Goal: Navigation & Orientation: Find specific page/section

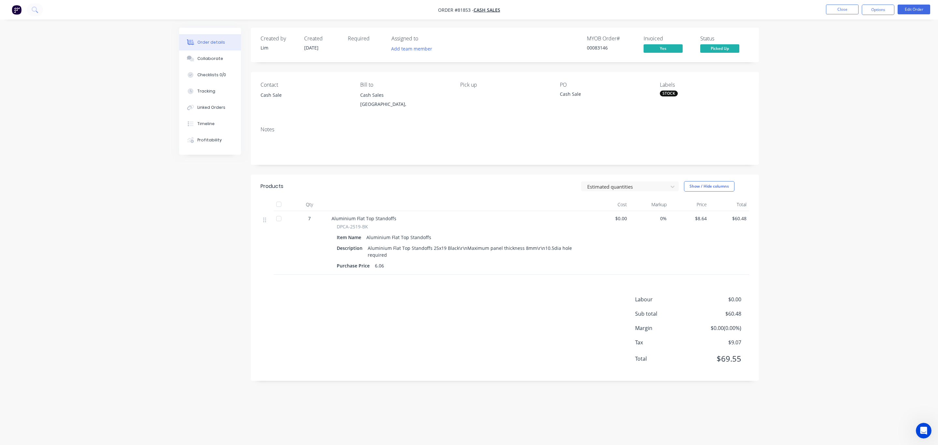
click at [16, 12] on img "button" at bounding box center [17, 10] width 10 height 10
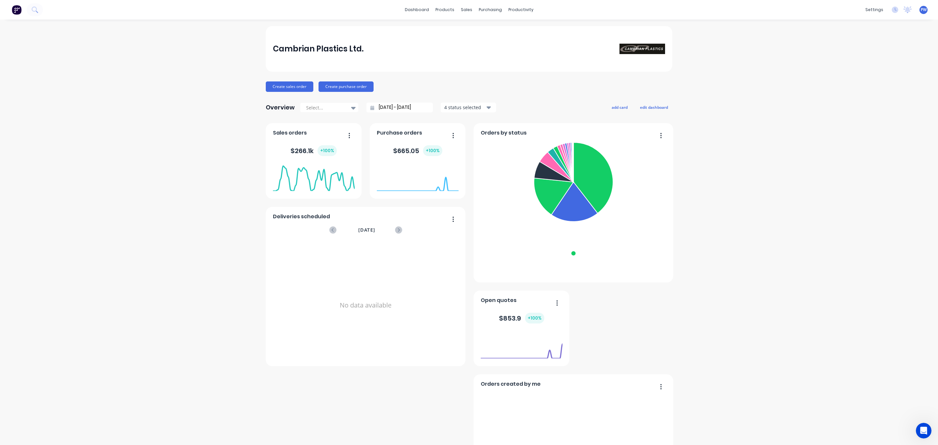
click at [643, 48] on img at bounding box center [643, 49] width 46 height 10
click at [820, 188] on div "Order Importer" at bounding box center [829, 189] width 32 height 6
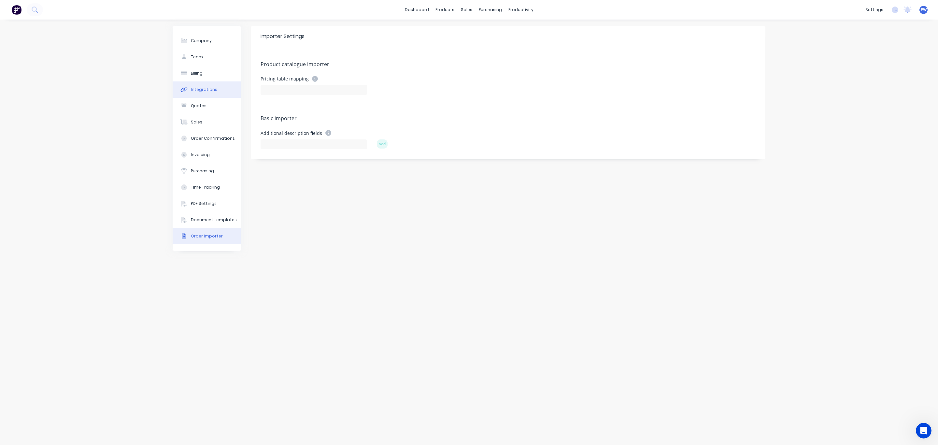
click at [219, 88] on button "Integrations" at bounding box center [207, 89] width 68 height 16
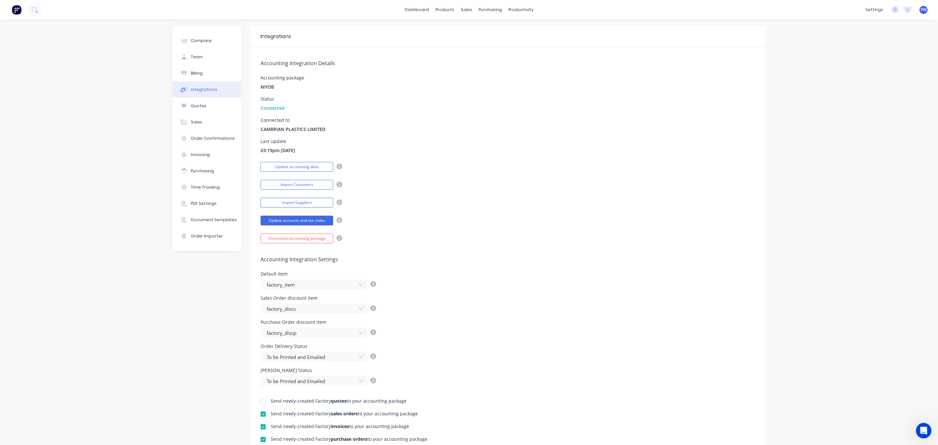
drag, startPoint x: 424, startPoint y: 121, endPoint x: 433, endPoint y: 139, distance: 19.8
click at [424, 122] on div "Connected to CAMBRIAN PLASTICS LIMITED" at bounding box center [508, 125] width 495 height 15
click at [481, 31] on div "Sales Orders" at bounding box center [487, 31] width 27 height 6
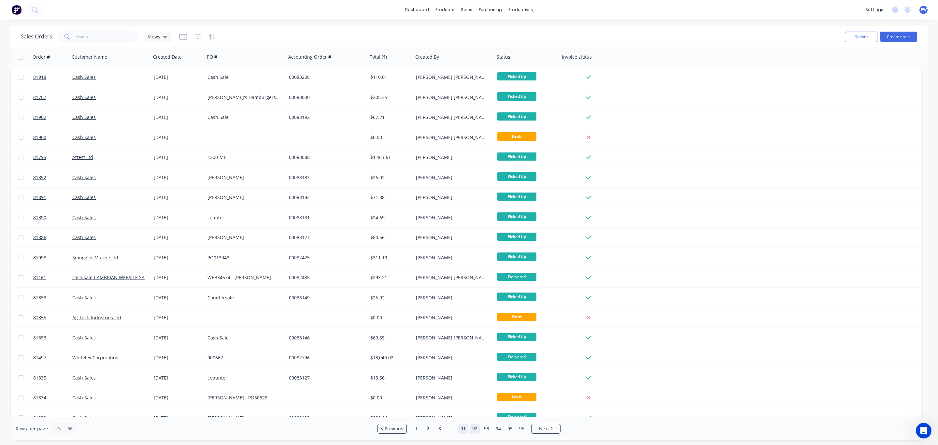
click at [461, 429] on link "91" at bounding box center [463, 429] width 10 height 10
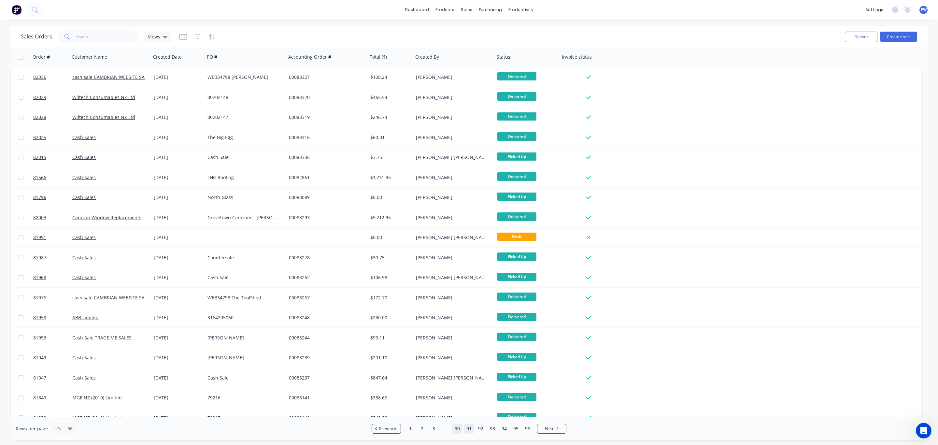
click at [460, 428] on link "90" at bounding box center [458, 429] width 10 height 10
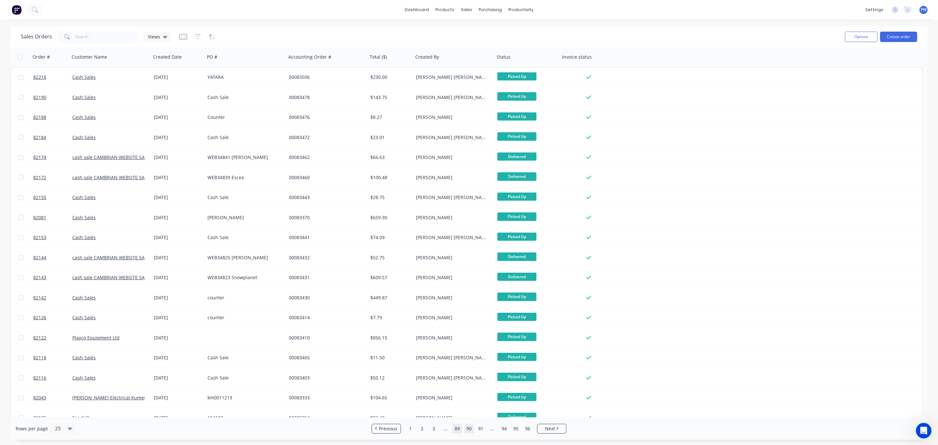
click at [456, 429] on link "89" at bounding box center [458, 429] width 10 height 10
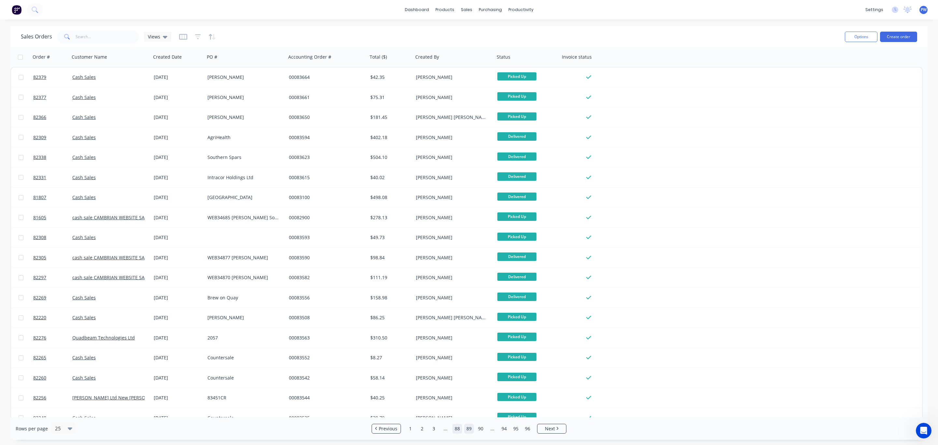
click at [455, 430] on link "88" at bounding box center [458, 429] width 10 height 10
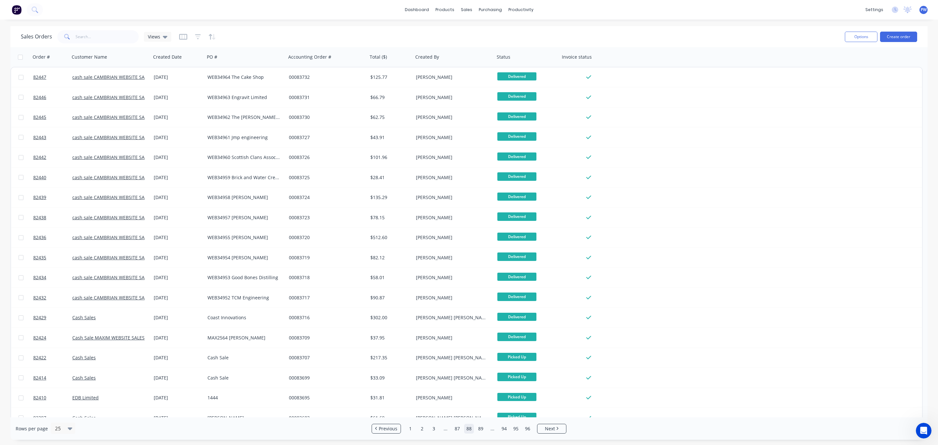
click at [455, 430] on link "87" at bounding box center [458, 429] width 10 height 10
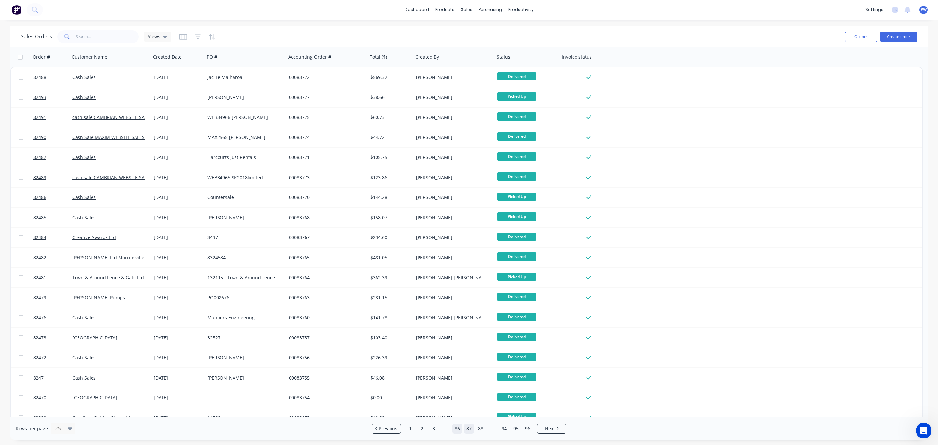
click at [455, 430] on link "86" at bounding box center [458, 429] width 10 height 10
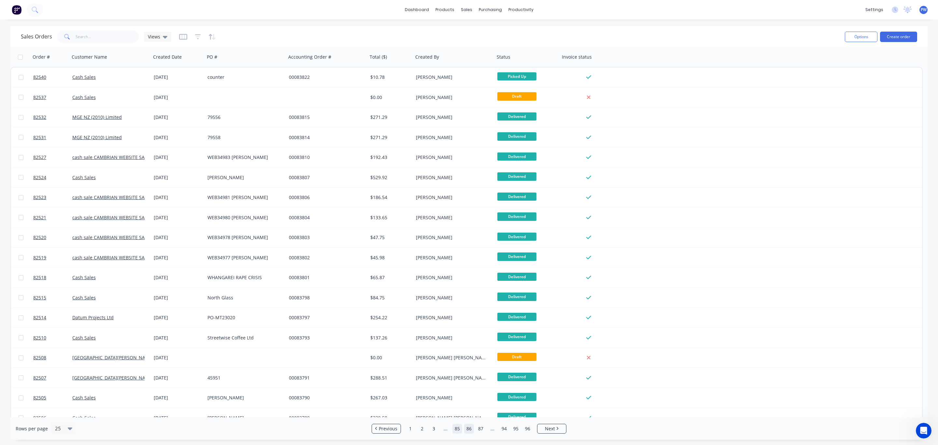
click at [457, 429] on link "85" at bounding box center [458, 429] width 10 height 10
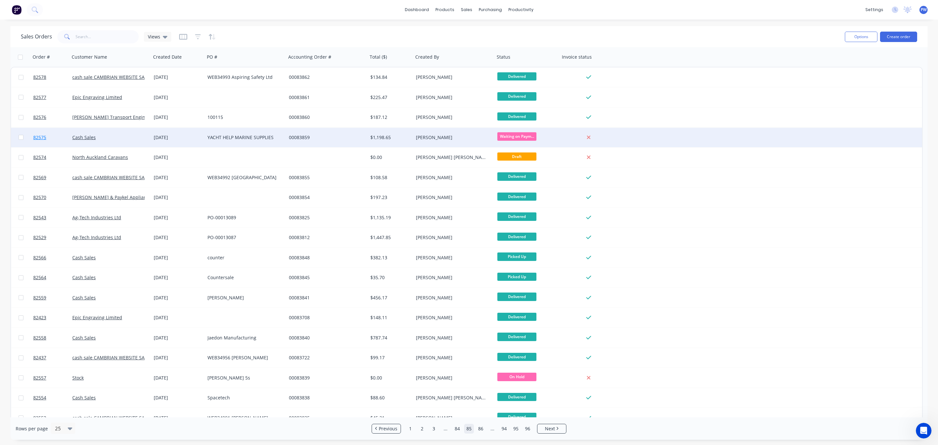
click at [39, 136] on span "82575" at bounding box center [39, 137] width 13 height 7
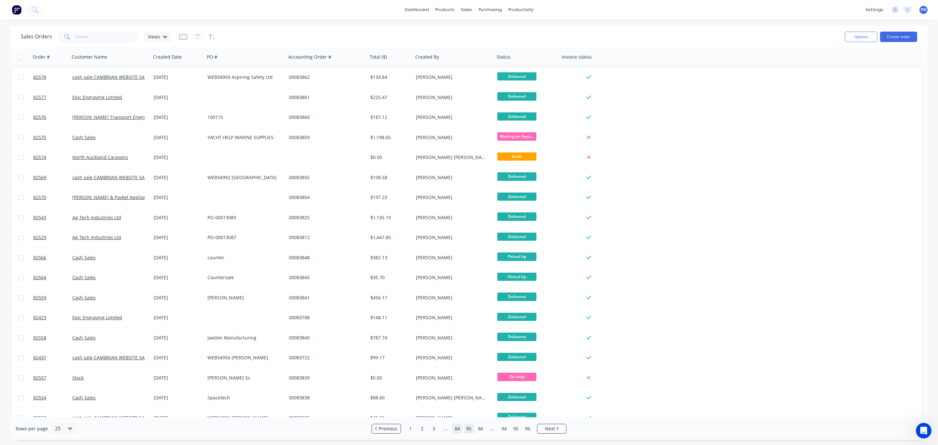
click at [459, 429] on link "84" at bounding box center [458, 429] width 10 height 10
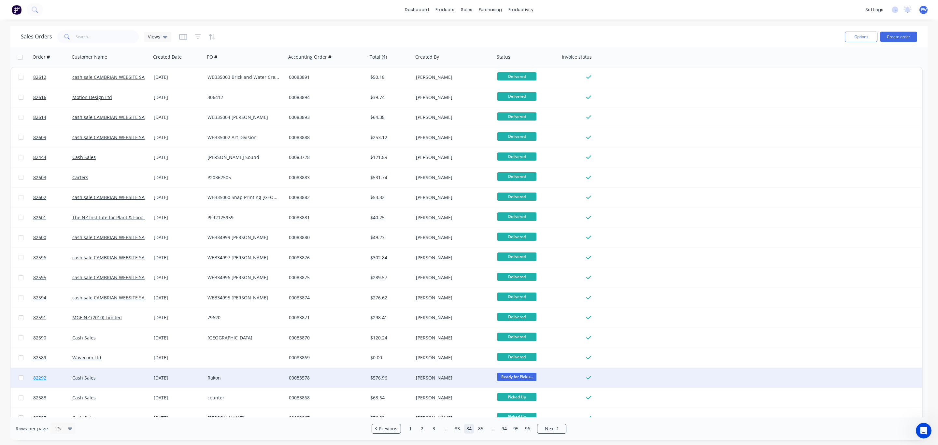
click at [37, 377] on span "82292" at bounding box center [39, 378] width 13 height 7
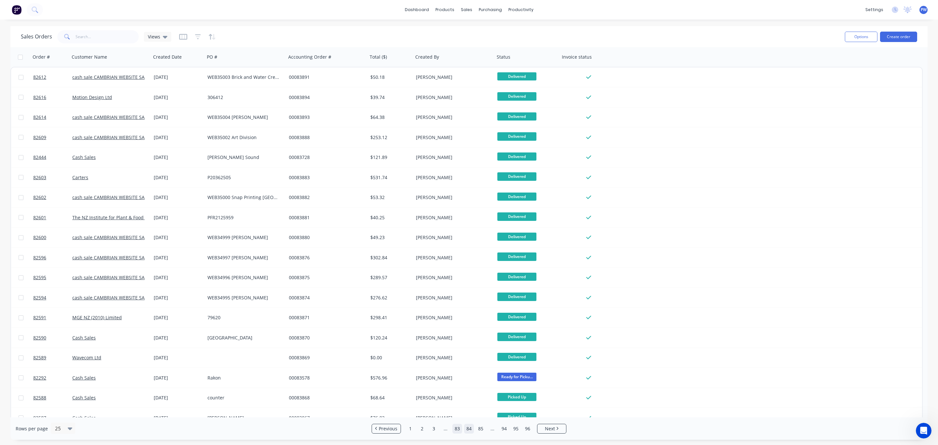
click at [456, 430] on link "83" at bounding box center [458, 429] width 10 height 10
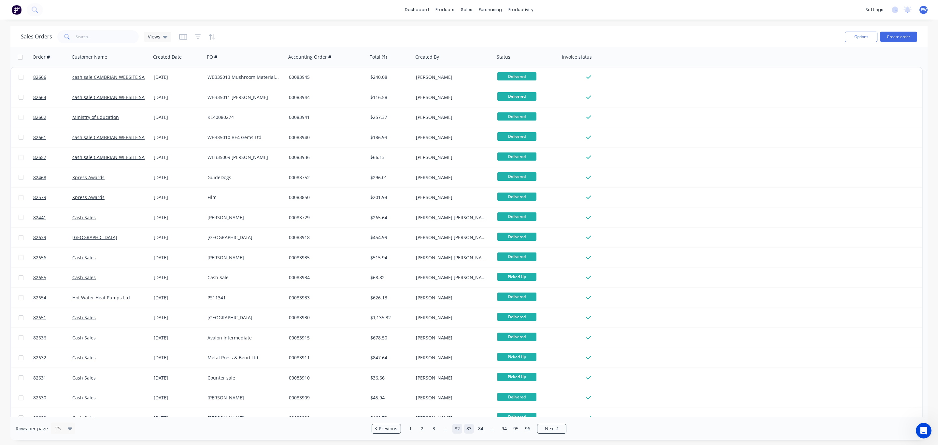
click at [459, 428] on link "82" at bounding box center [458, 429] width 10 height 10
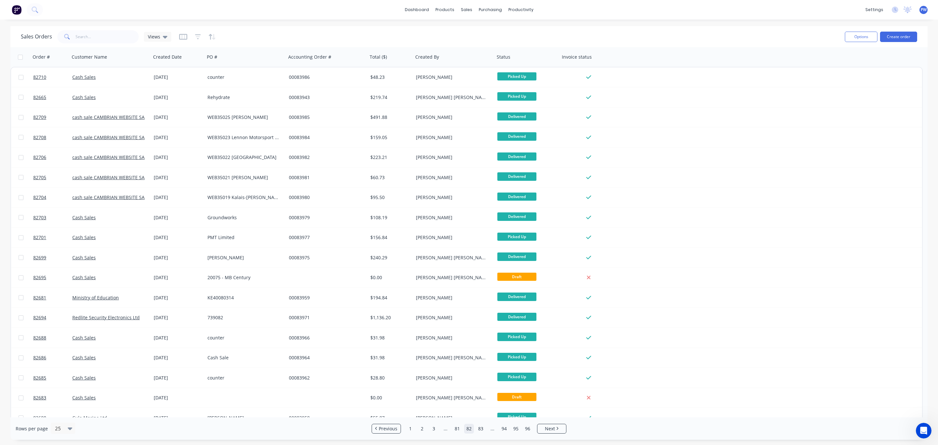
click at [459, 428] on link "81" at bounding box center [458, 429] width 10 height 10
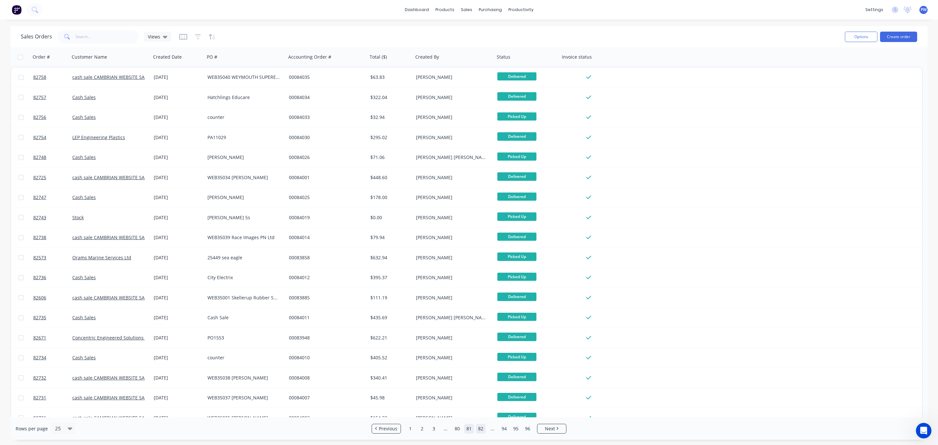
click at [459, 428] on link "80" at bounding box center [458, 429] width 10 height 10
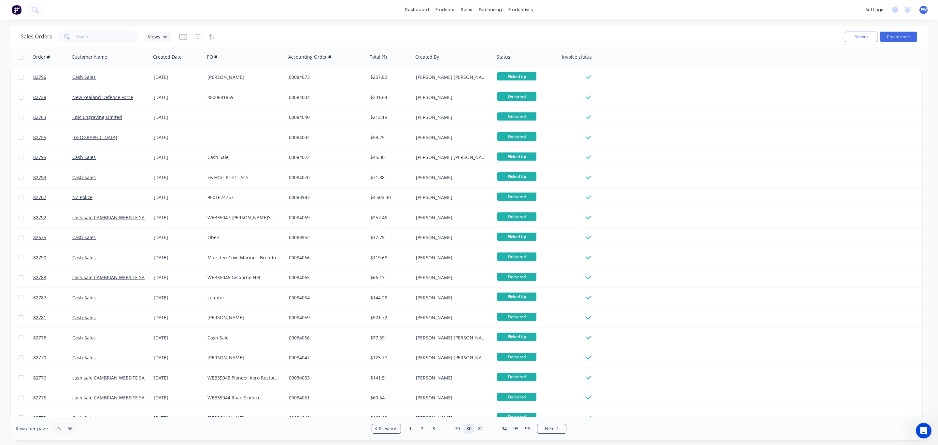
click at [459, 428] on link "79" at bounding box center [458, 429] width 10 height 10
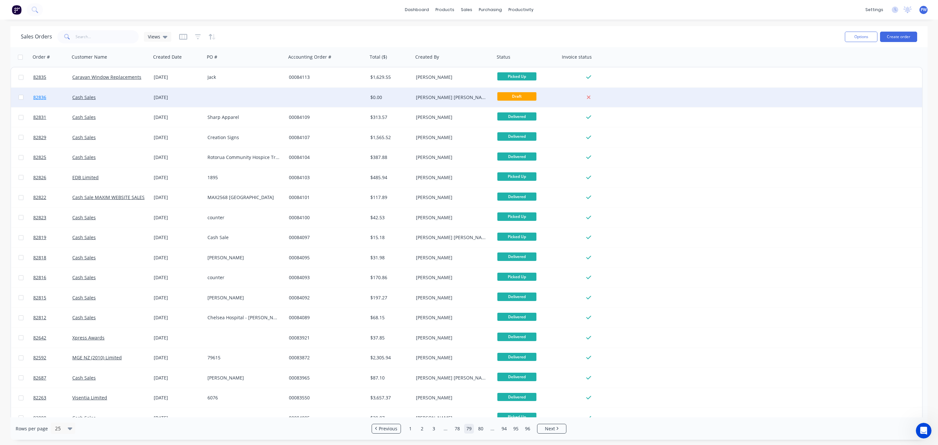
click at [36, 96] on span "82836" at bounding box center [39, 97] width 13 height 7
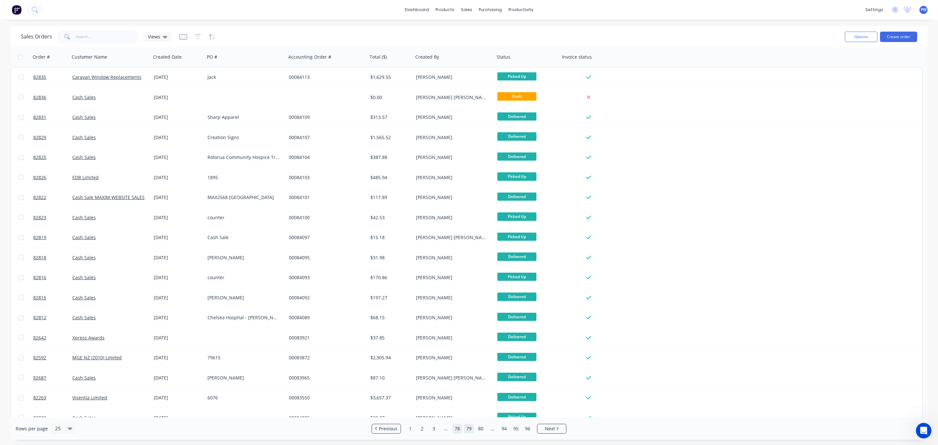
click at [458, 429] on link "78" at bounding box center [458, 429] width 10 height 10
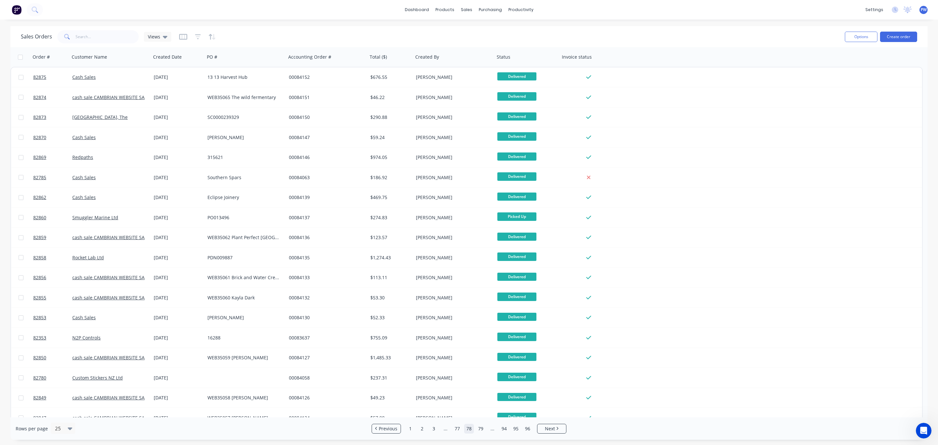
click at [457, 430] on link "77" at bounding box center [458, 429] width 10 height 10
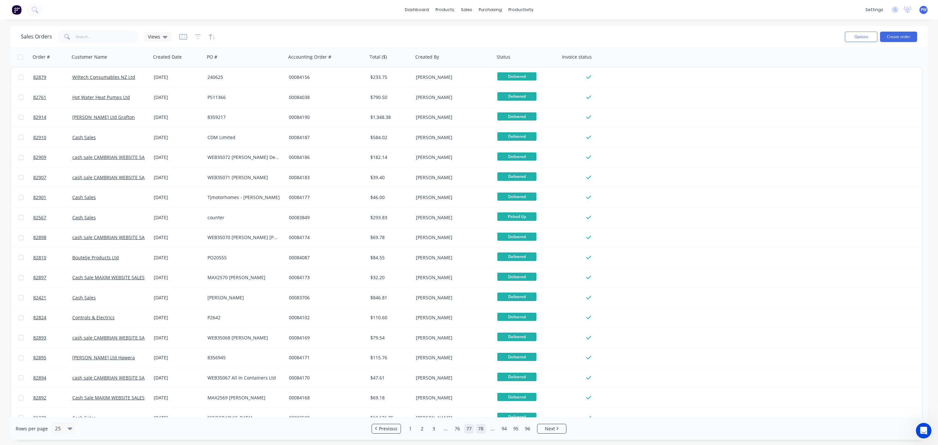
click at [457, 430] on link "76" at bounding box center [458, 429] width 10 height 10
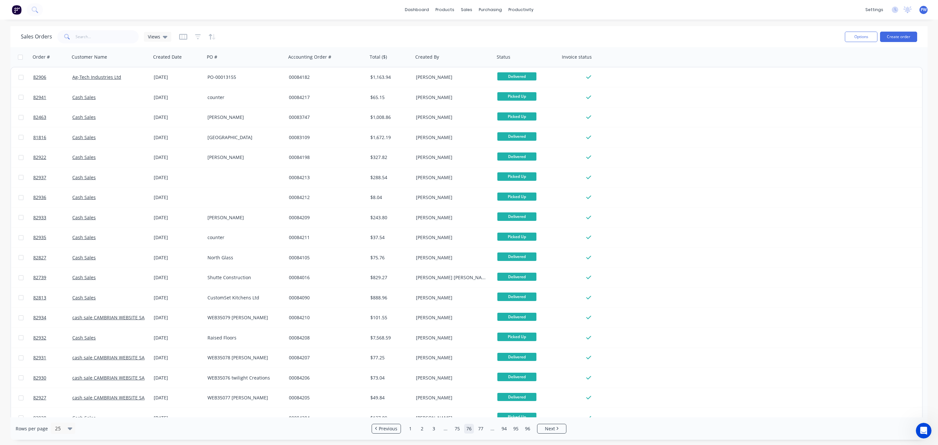
click at [457, 430] on link "75" at bounding box center [458, 429] width 10 height 10
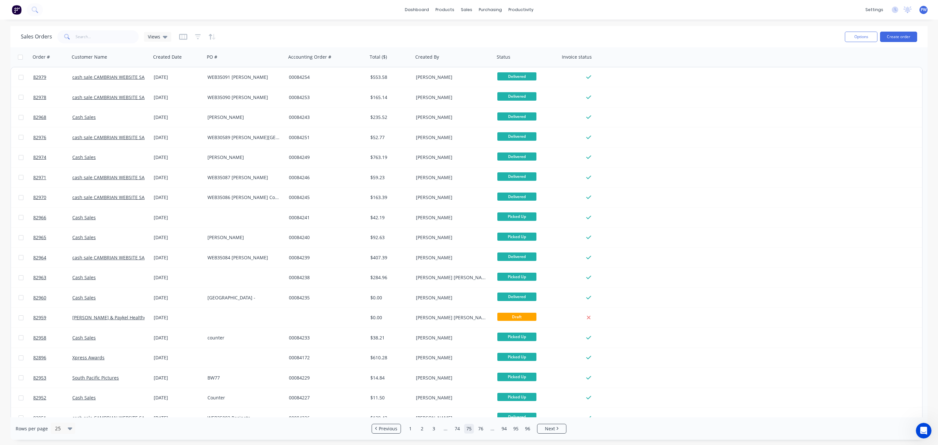
click at [457, 430] on link "74" at bounding box center [458, 429] width 10 height 10
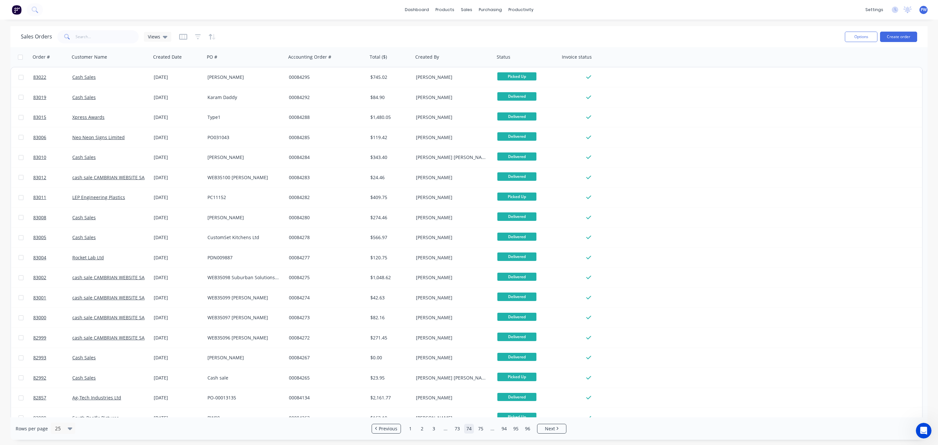
click at [457, 430] on link "73" at bounding box center [458, 429] width 10 height 10
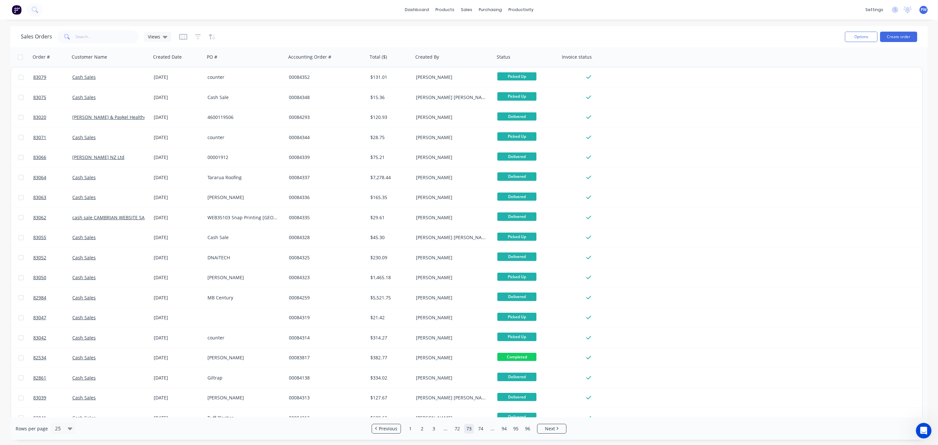
click at [457, 430] on link "72" at bounding box center [458, 429] width 10 height 10
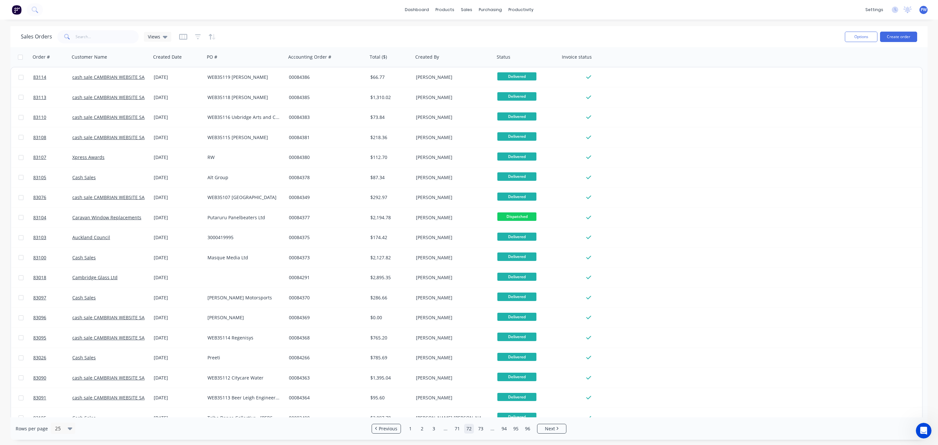
click at [457, 430] on link "71" at bounding box center [458, 429] width 10 height 10
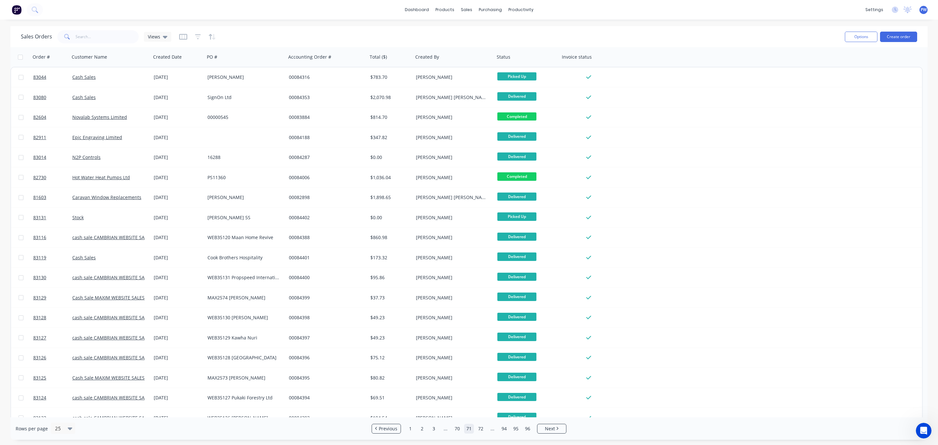
click at [457, 430] on link "70" at bounding box center [458, 429] width 10 height 10
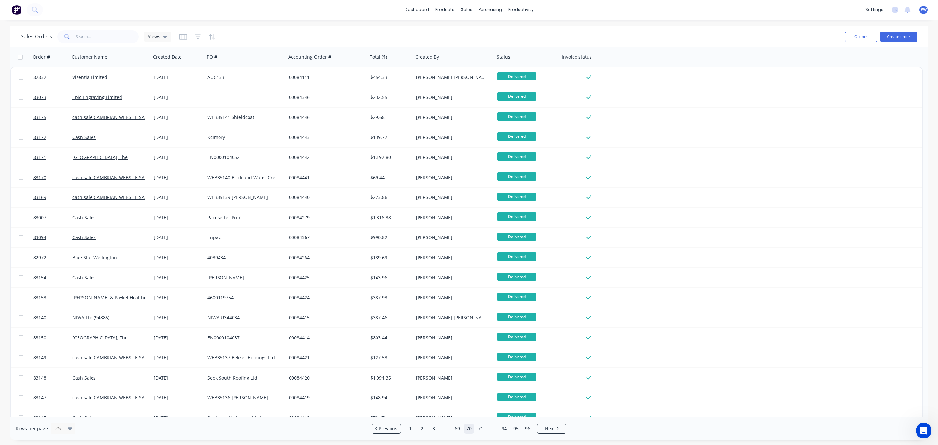
click at [457, 430] on link "69" at bounding box center [458, 429] width 10 height 10
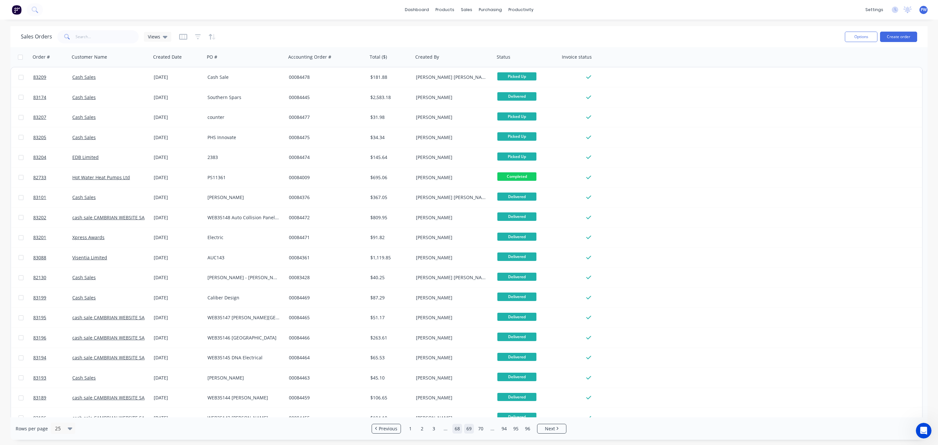
click at [461, 429] on link "68" at bounding box center [458, 429] width 10 height 10
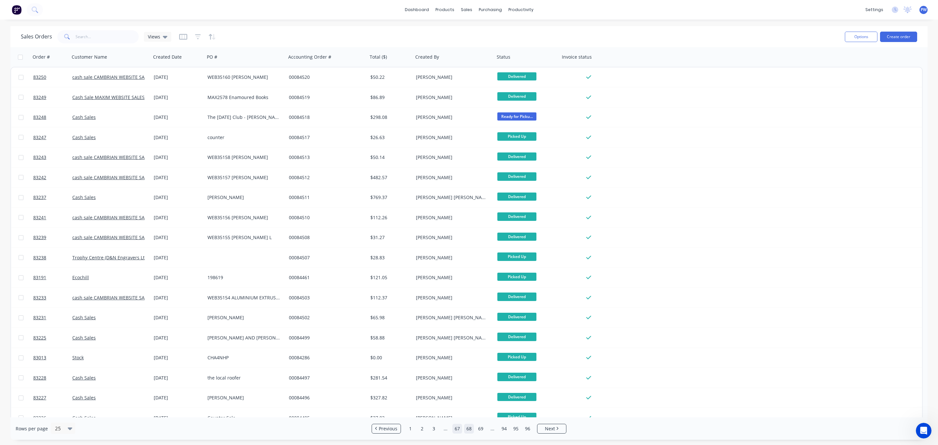
click at [459, 428] on link "67" at bounding box center [458, 429] width 10 height 10
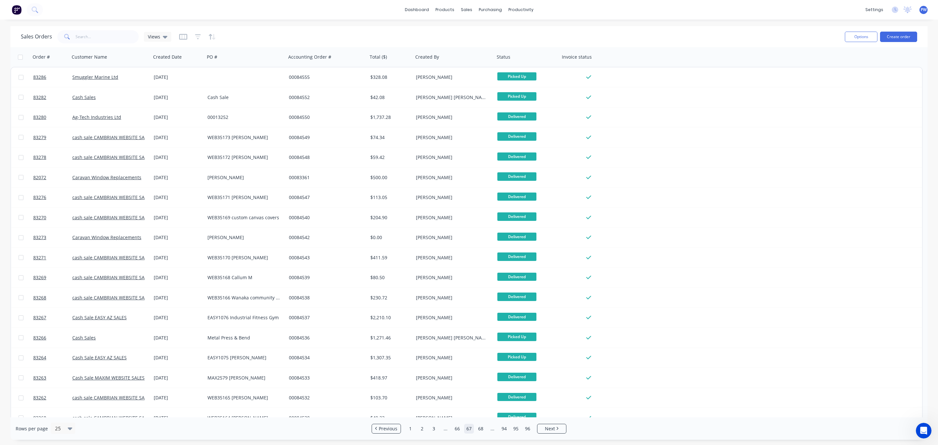
click at [459, 428] on link "66" at bounding box center [458, 429] width 10 height 10
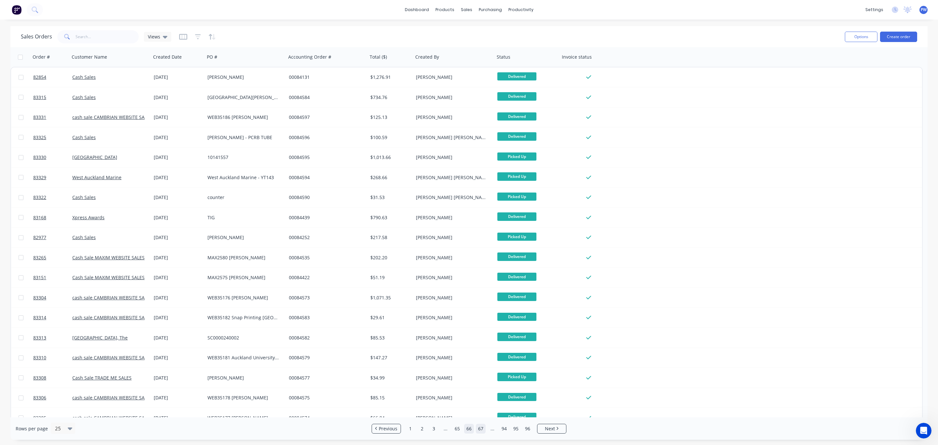
click at [459, 428] on link "65" at bounding box center [458, 429] width 10 height 10
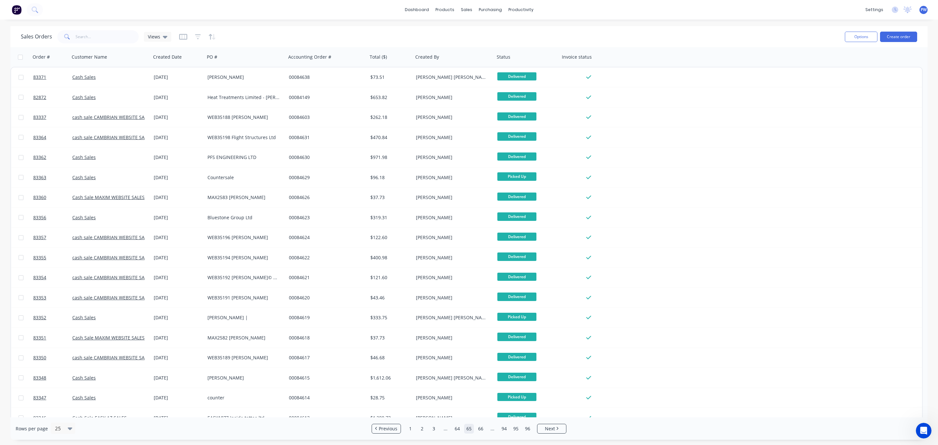
click at [459, 428] on link "64" at bounding box center [458, 429] width 10 height 10
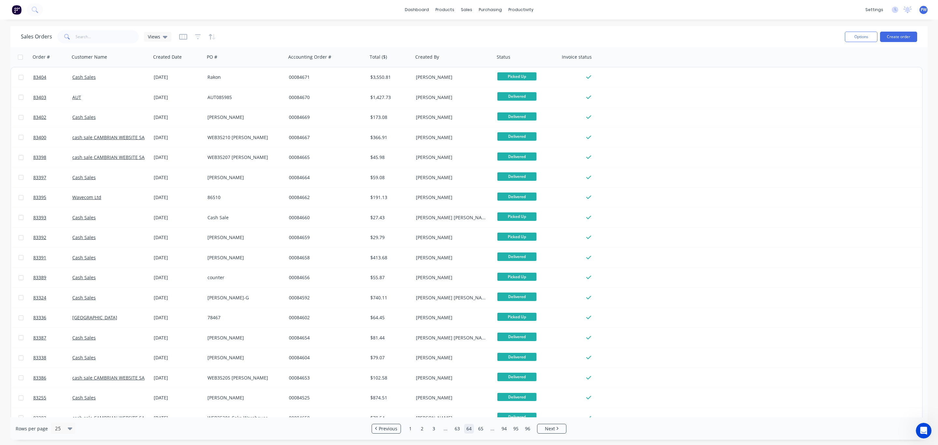
click at [459, 428] on link "63" at bounding box center [458, 429] width 10 height 10
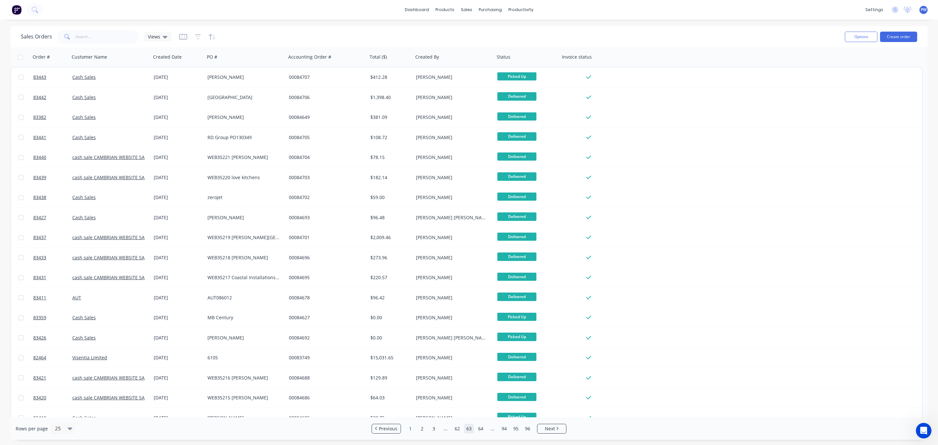
click at [459, 428] on link "62" at bounding box center [458, 429] width 10 height 10
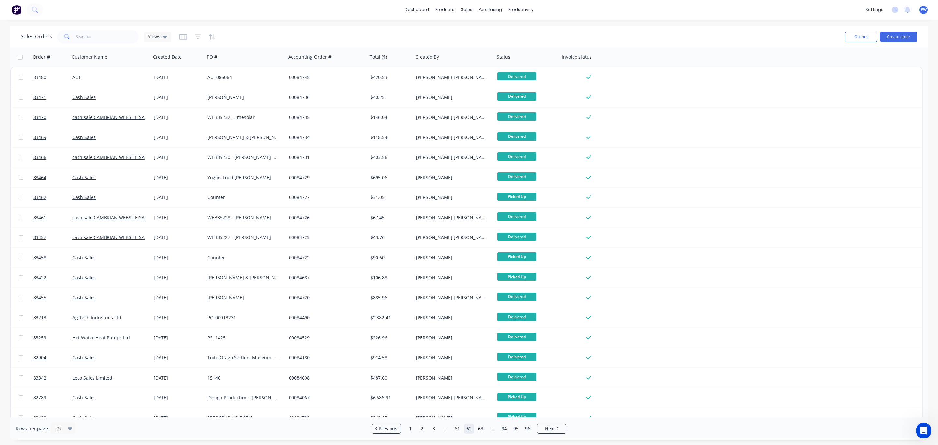
click at [459, 428] on link "61" at bounding box center [458, 429] width 10 height 10
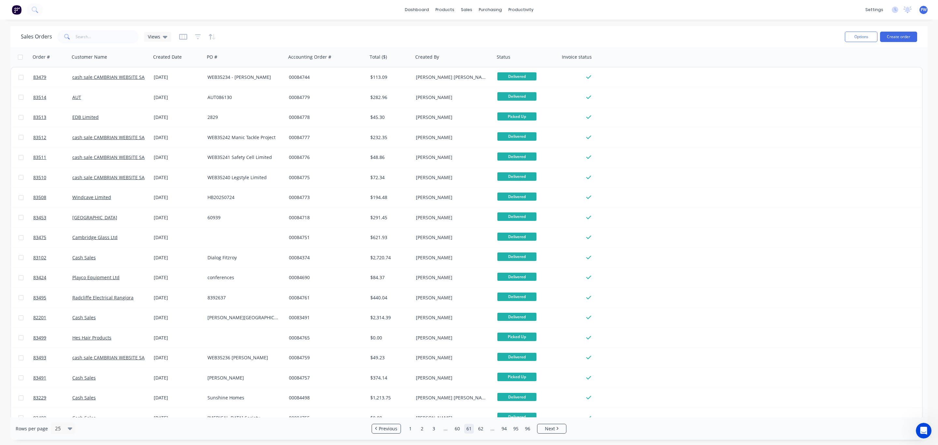
click at [459, 428] on link "60" at bounding box center [458, 429] width 10 height 10
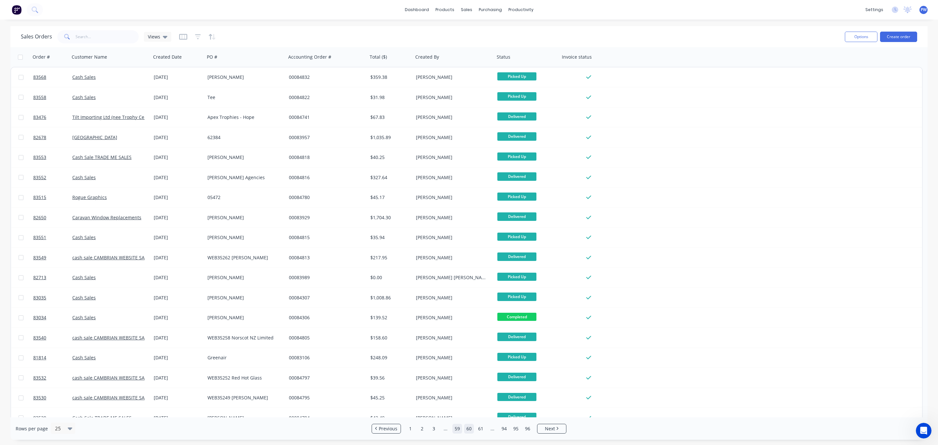
click at [458, 429] on link "59" at bounding box center [458, 429] width 10 height 10
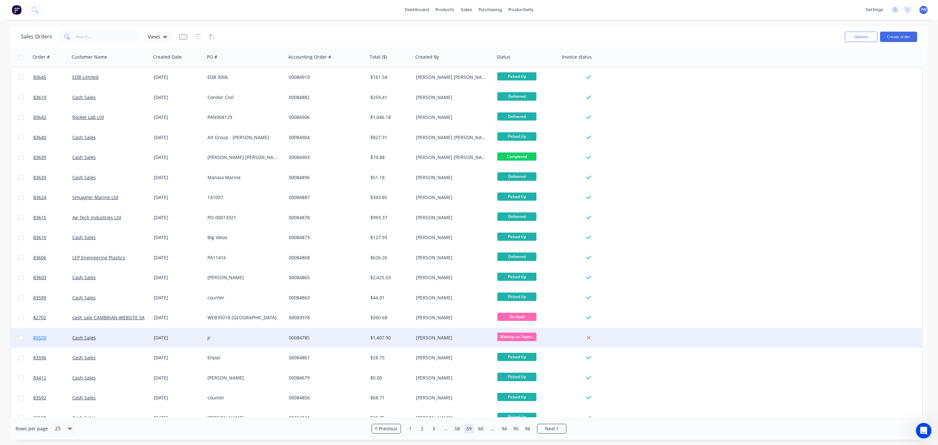
click at [36, 336] on span "83520" at bounding box center [39, 338] width 13 height 7
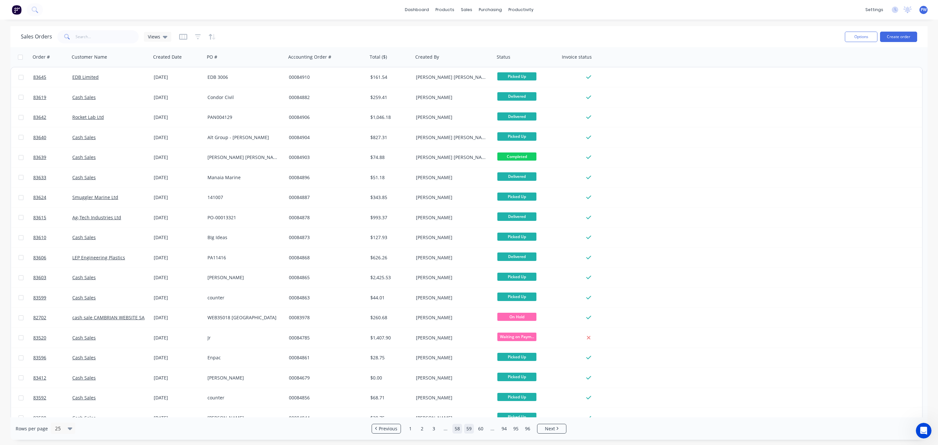
click at [455, 431] on link "58" at bounding box center [458, 429] width 10 height 10
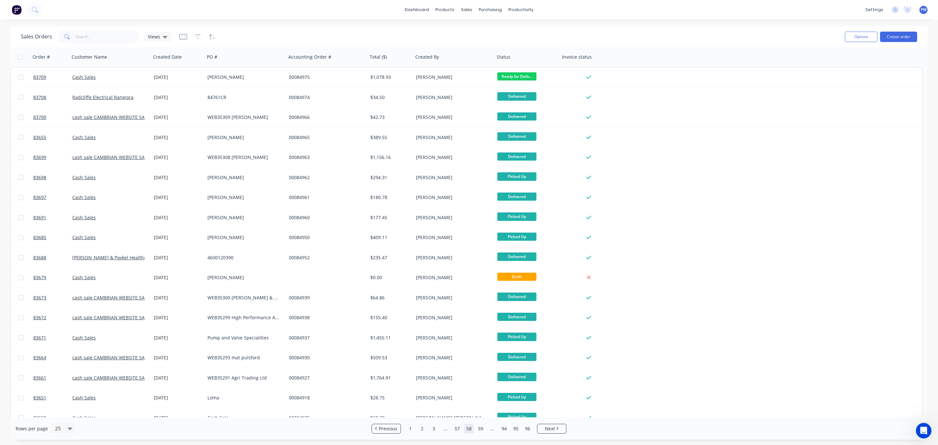
click at [455, 431] on link "57" at bounding box center [458, 429] width 10 height 10
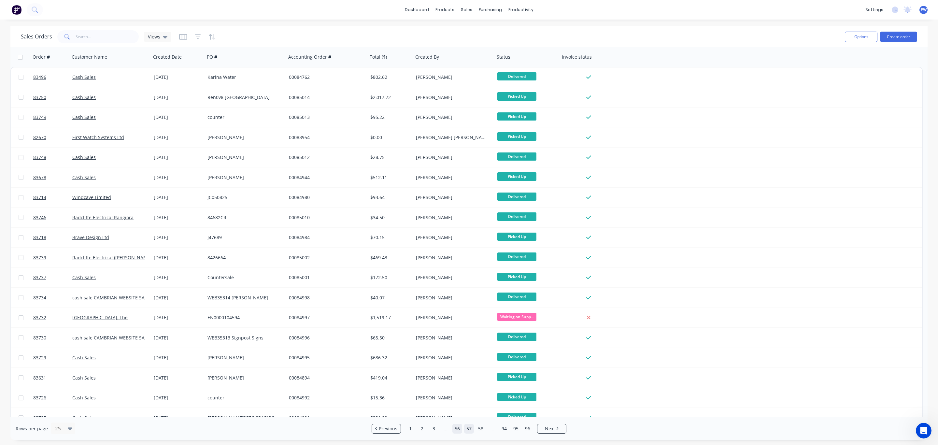
click at [456, 431] on link "56" at bounding box center [458, 429] width 10 height 10
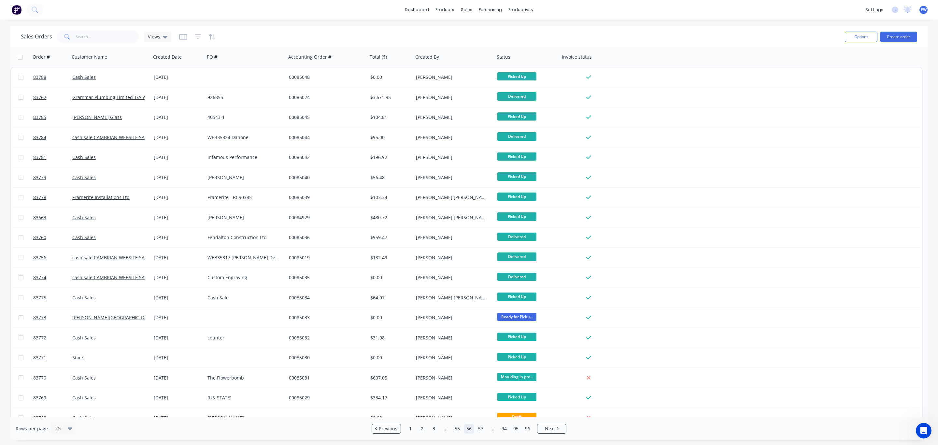
click at [456, 431] on link "55" at bounding box center [458, 429] width 10 height 10
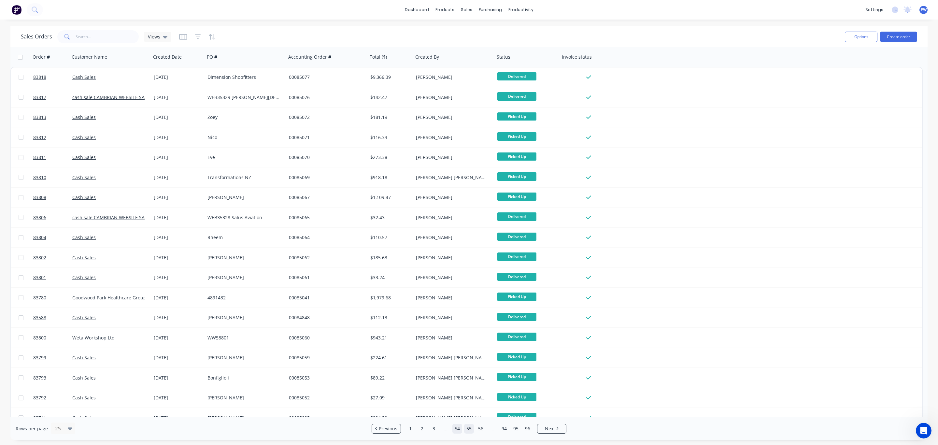
click at [458, 428] on link "54" at bounding box center [458, 429] width 10 height 10
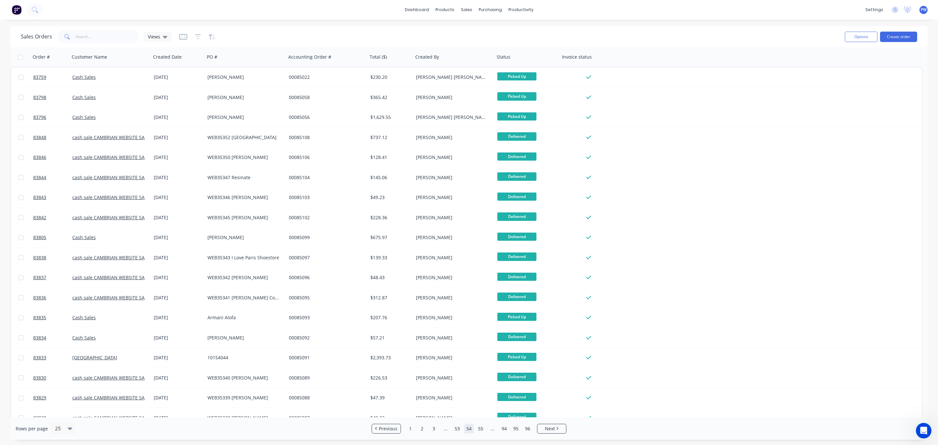
click at [458, 428] on link "53" at bounding box center [458, 429] width 10 height 10
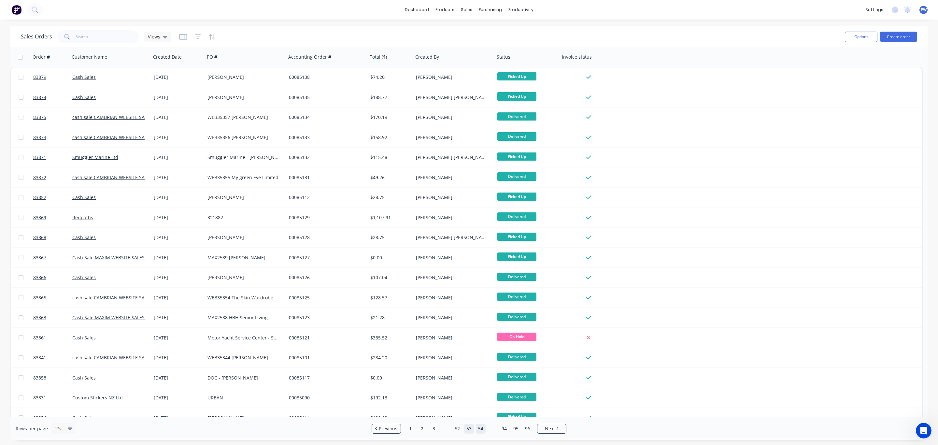
click at [458, 428] on link "52" at bounding box center [458, 429] width 10 height 10
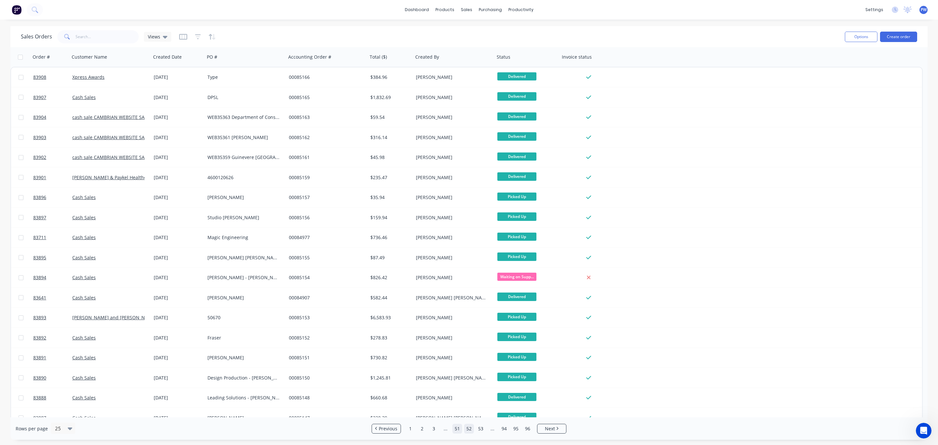
click at [458, 428] on link "51" at bounding box center [458, 429] width 10 height 10
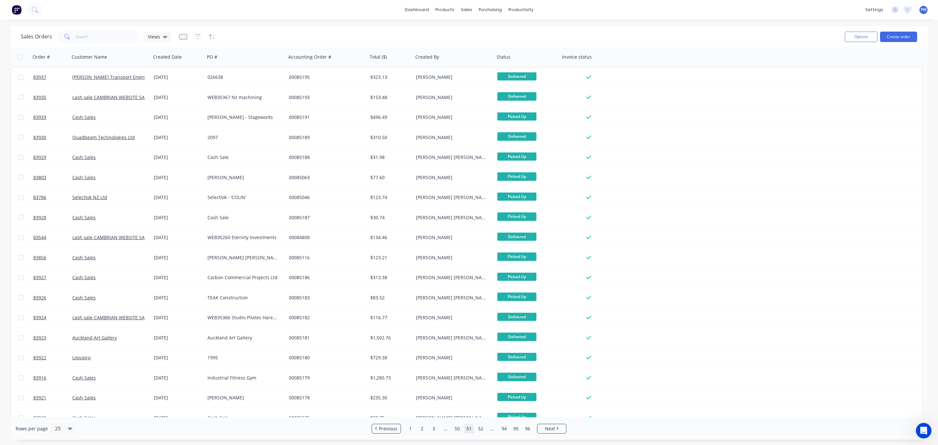
click at [458, 428] on link "50" at bounding box center [458, 429] width 10 height 10
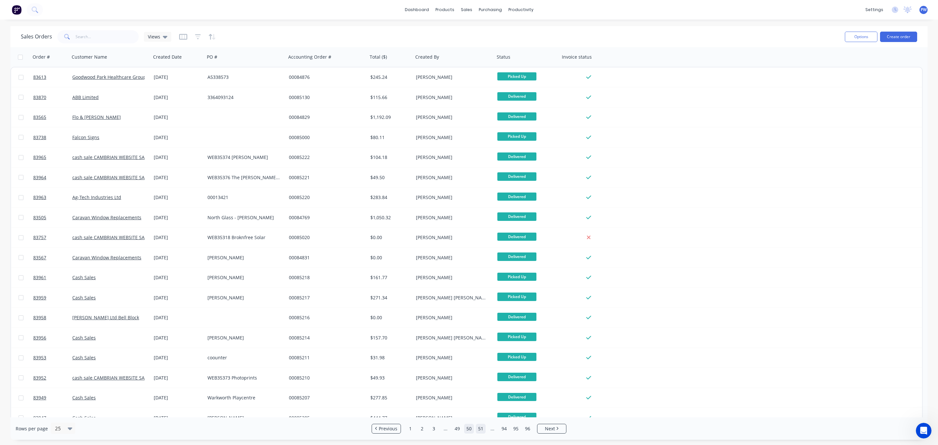
click at [458, 428] on link "49" at bounding box center [458, 429] width 10 height 10
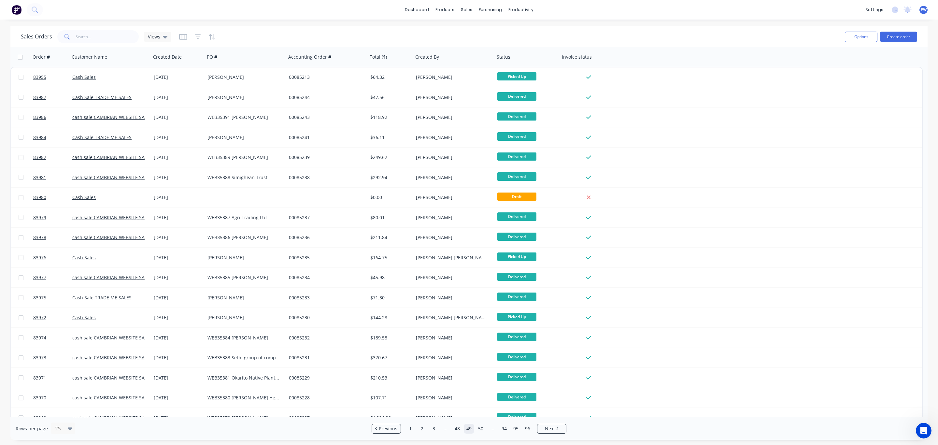
click at [458, 428] on link "48" at bounding box center [458, 429] width 10 height 10
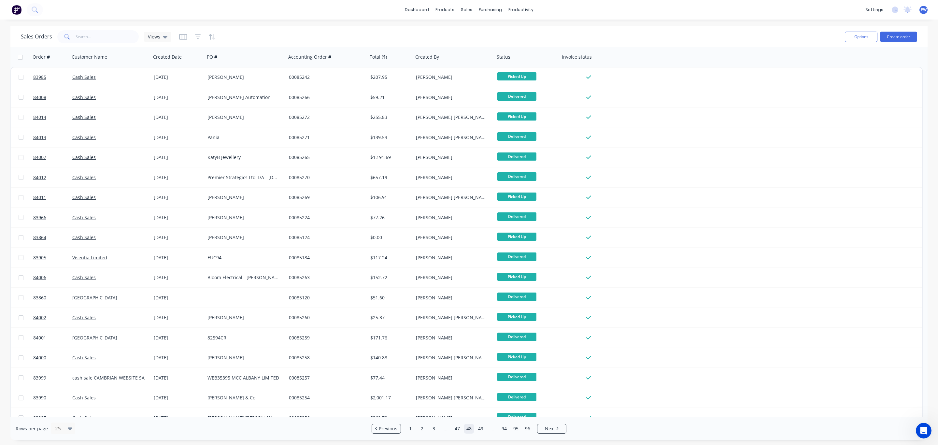
click at [458, 428] on link "47" at bounding box center [458, 429] width 10 height 10
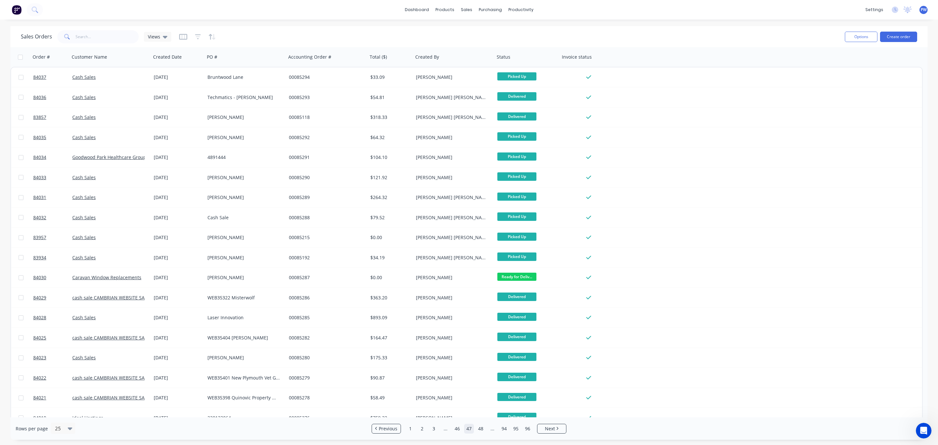
click at [458, 428] on link "46" at bounding box center [458, 429] width 10 height 10
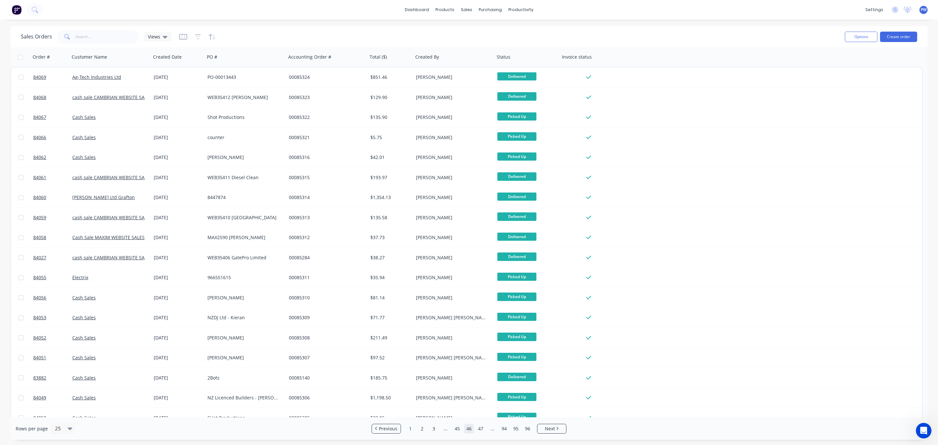
click at [458, 428] on link "45" at bounding box center [458, 429] width 10 height 10
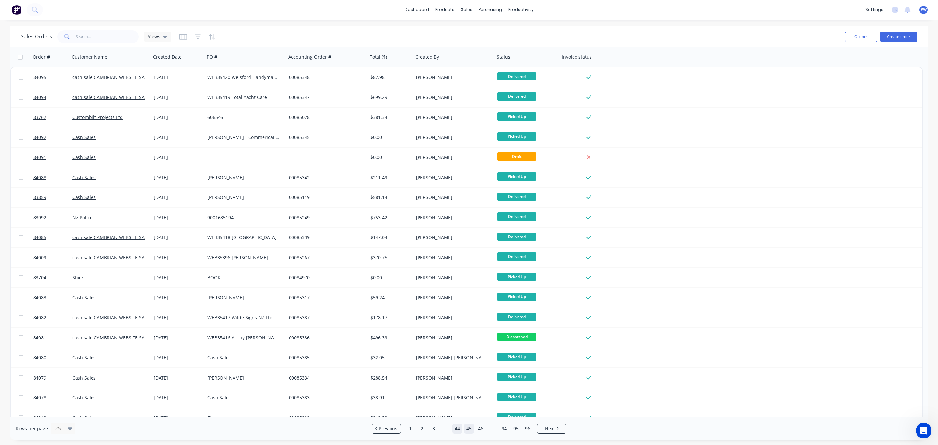
click at [460, 427] on link "44" at bounding box center [458, 429] width 10 height 10
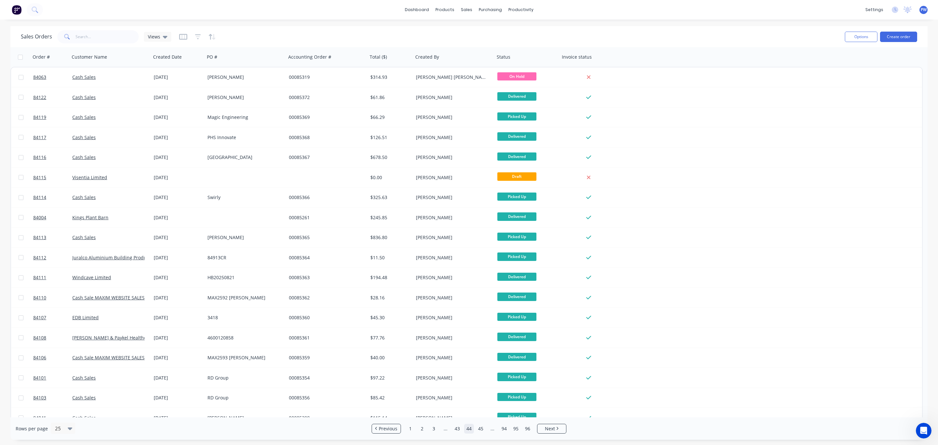
click at [460, 427] on link "43" at bounding box center [458, 429] width 10 height 10
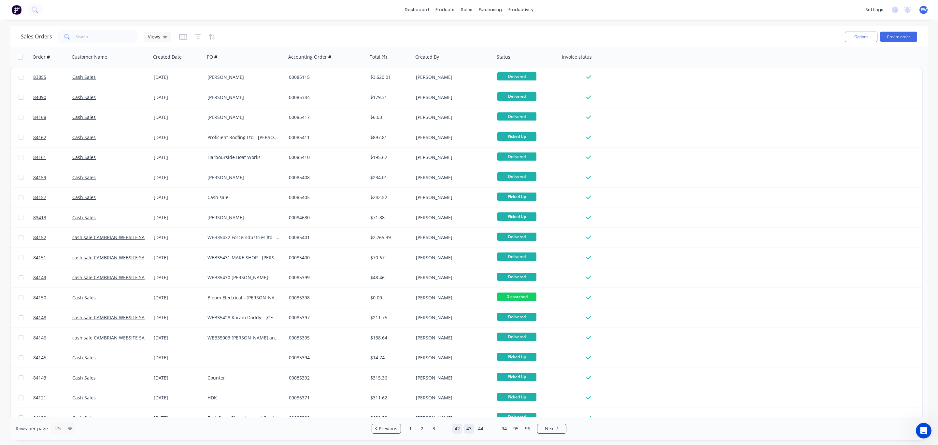
click at [458, 427] on link "42" at bounding box center [458, 429] width 10 height 10
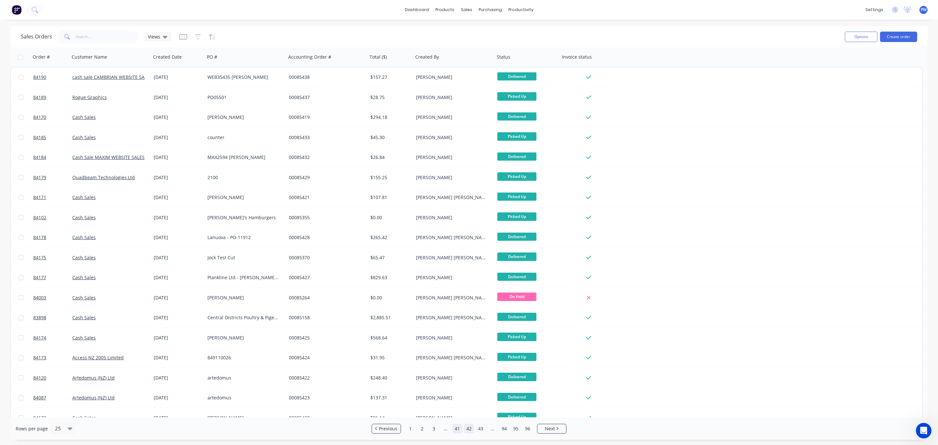
click at [458, 428] on link "41" at bounding box center [458, 429] width 10 height 10
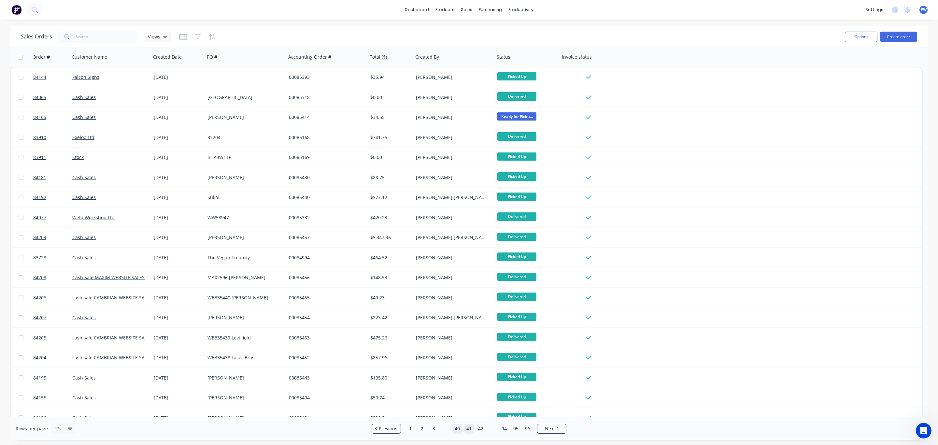
click at [457, 429] on link "40" at bounding box center [458, 429] width 10 height 10
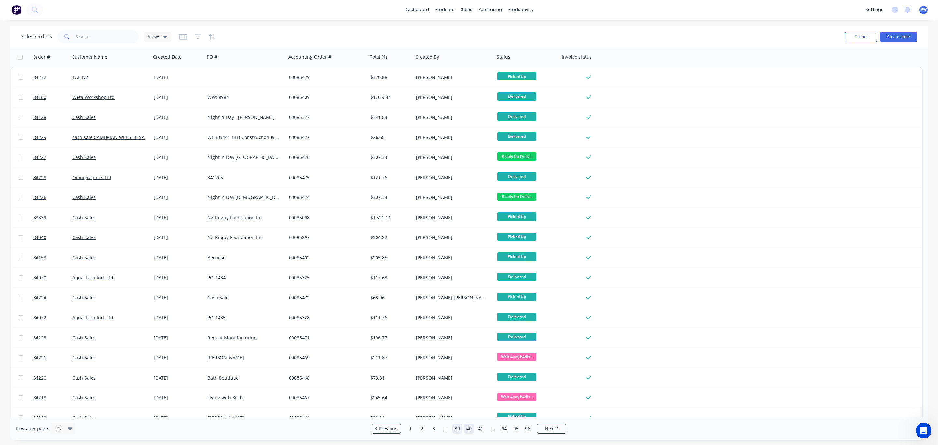
click at [457, 431] on link "39" at bounding box center [458, 429] width 10 height 10
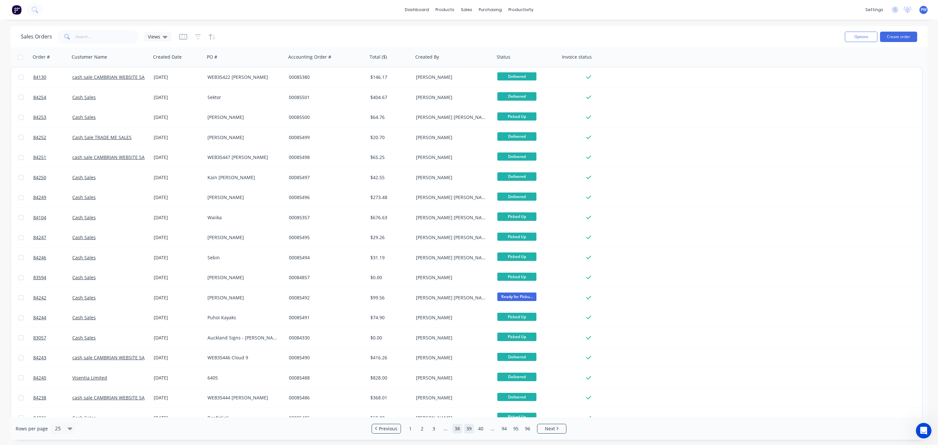
click at [455, 430] on link "38" at bounding box center [458, 429] width 10 height 10
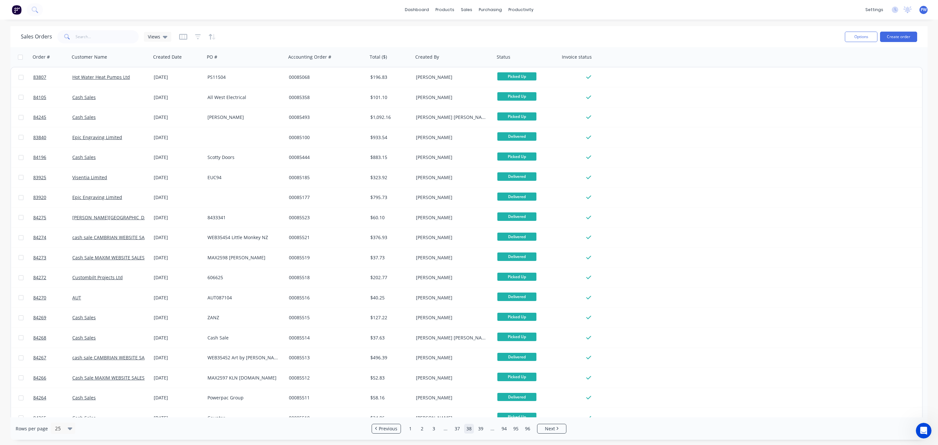
click at [455, 430] on link "37" at bounding box center [458, 429] width 10 height 10
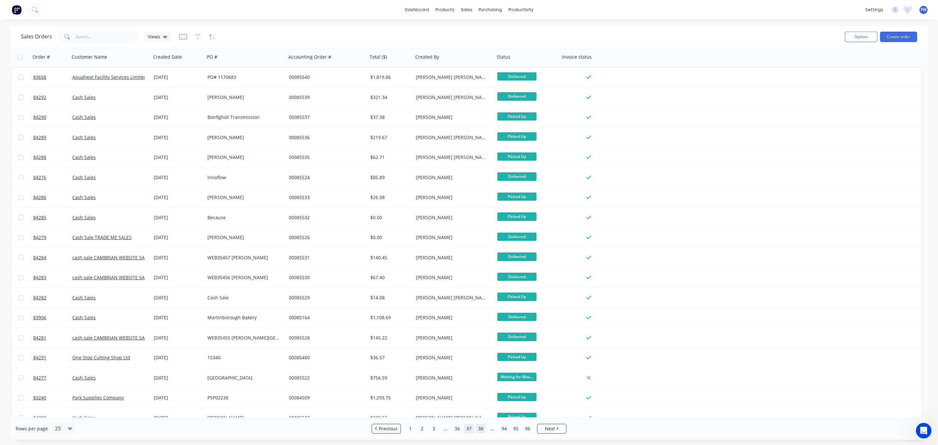
click at [455, 430] on link "36" at bounding box center [458, 429] width 10 height 10
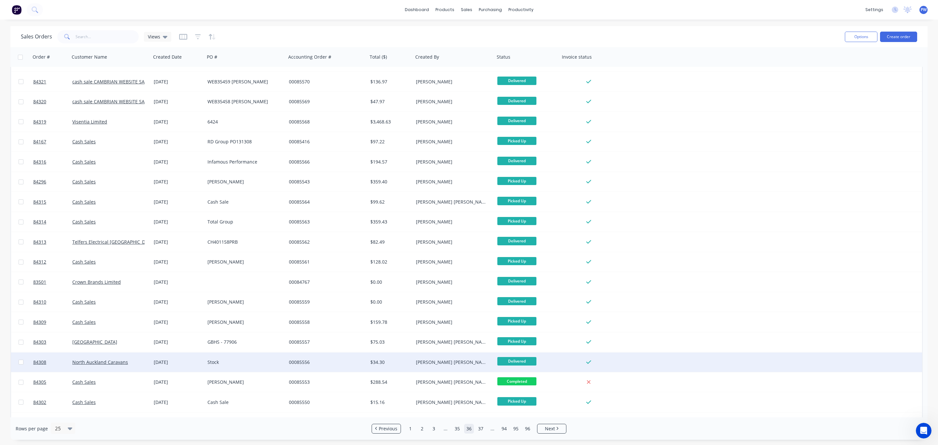
scroll to position [150, 0]
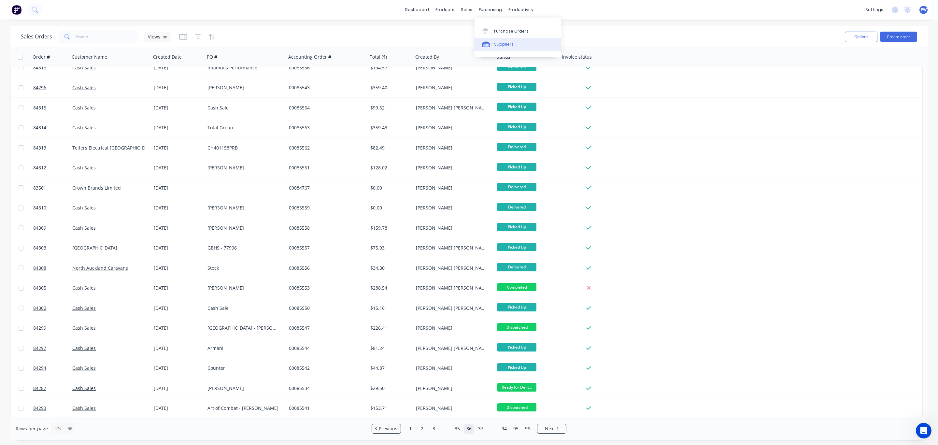
click at [496, 41] on div "Suppliers" at bounding box center [504, 44] width 20 height 6
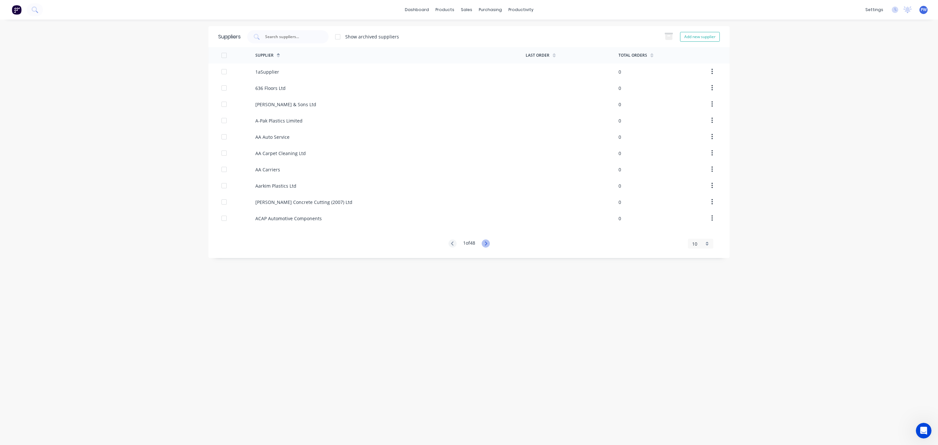
click at [485, 246] on icon at bounding box center [486, 243] width 8 height 8
click at [486, 246] on icon at bounding box center [486, 243] width 8 height 8
click at [486, 245] on icon at bounding box center [486, 243] width 2 height 4
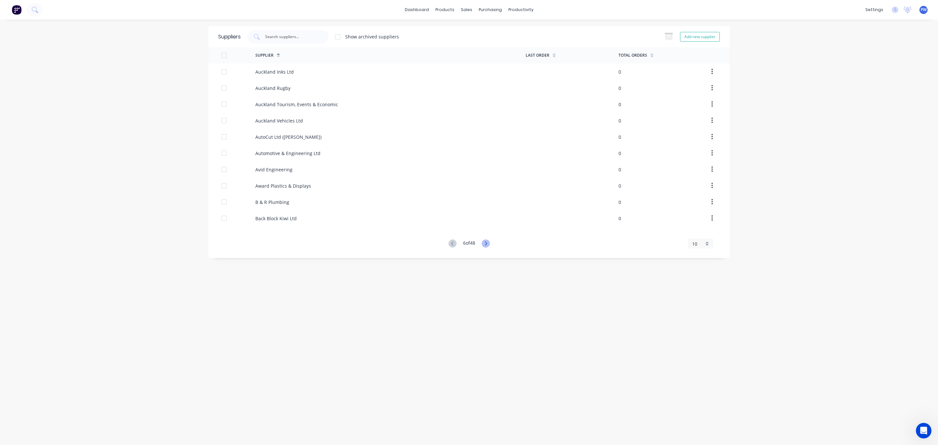
click at [486, 245] on icon at bounding box center [486, 243] width 2 height 4
click at [487, 243] on icon at bounding box center [486, 243] width 8 height 8
click at [487, 244] on icon at bounding box center [486, 243] width 2 height 4
click at [488, 244] on icon at bounding box center [487, 243] width 8 height 8
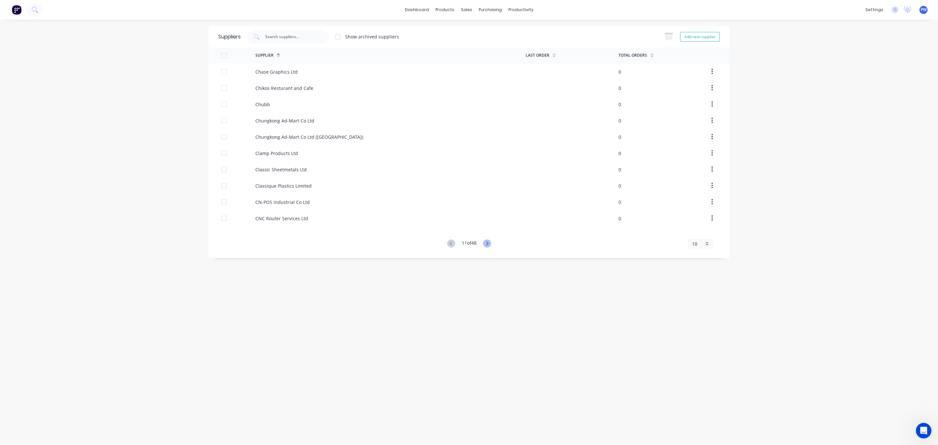
click at [488, 244] on icon at bounding box center [487, 243] width 8 height 8
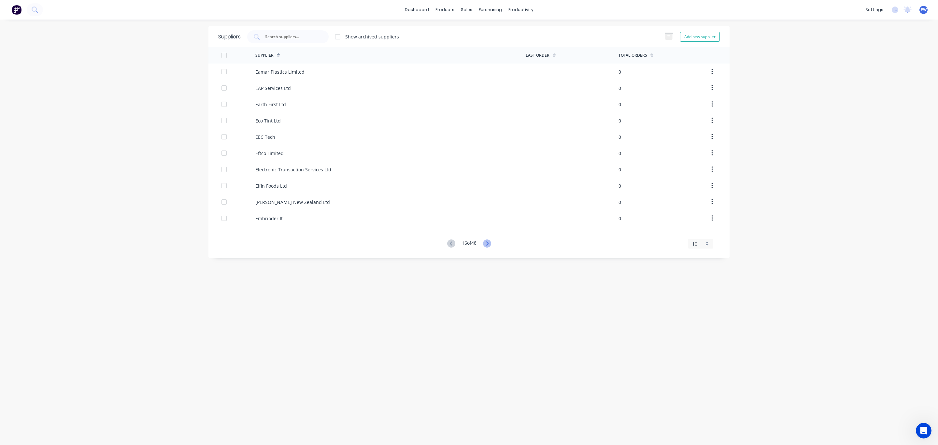
click at [488, 244] on icon at bounding box center [487, 243] width 8 height 8
